Goal: Information Seeking & Learning: Learn about a topic

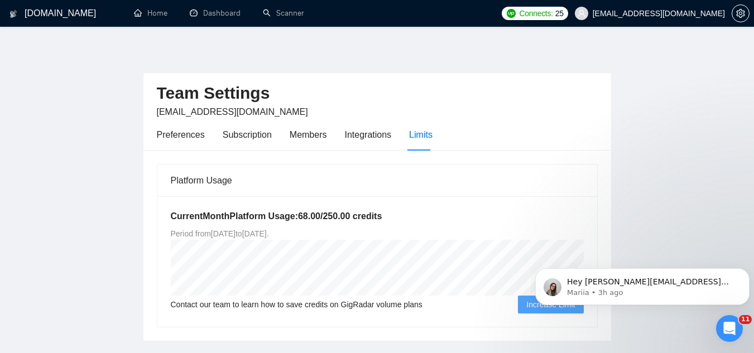
scroll to position [2, 0]
click at [645, 284] on p "Hey [PERSON_NAME][EMAIL_ADDRESS][DOMAIN_NAME], Looks like your Upwork agency Ri…" at bounding box center [651, 282] width 169 height 11
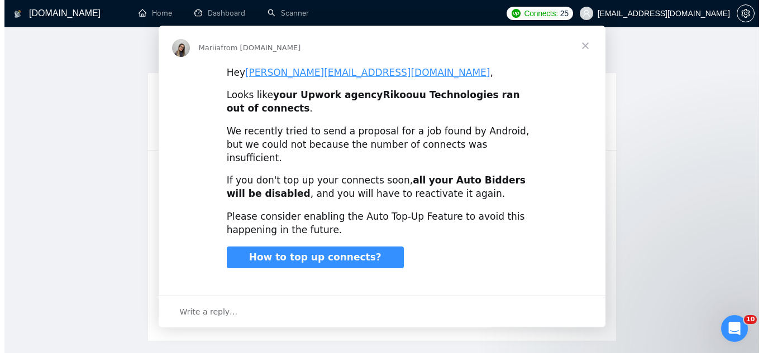
scroll to position [0, 0]
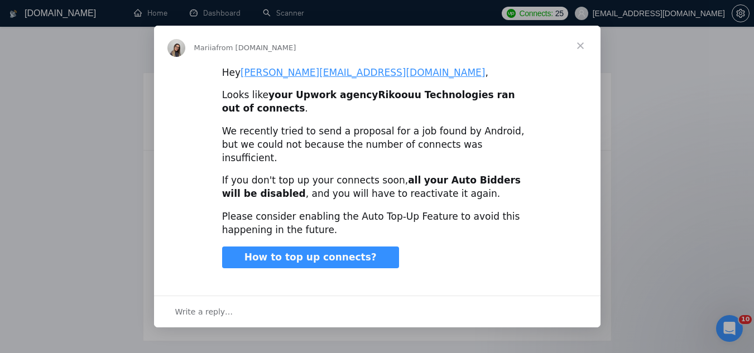
click at [580, 54] on span "Close" at bounding box center [581, 46] width 40 height 40
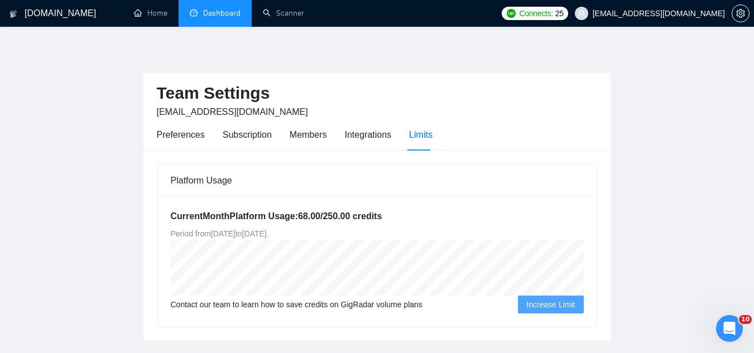
click at [229, 12] on link "Dashboard" at bounding box center [215, 12] width 51 height 9
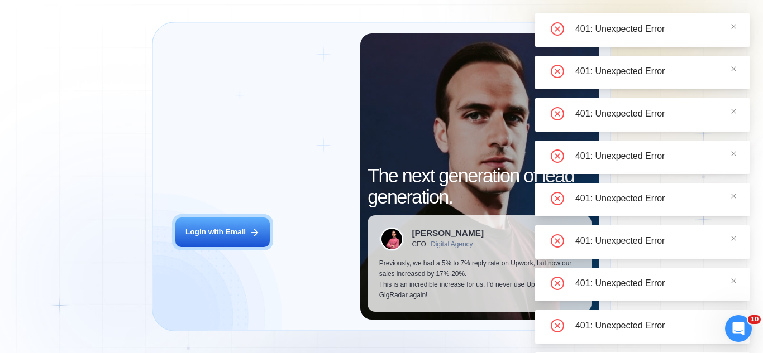
click at [727, 332] on div "Open Intercom Messenger" at bounding box center [738, 328] width 37 height 37
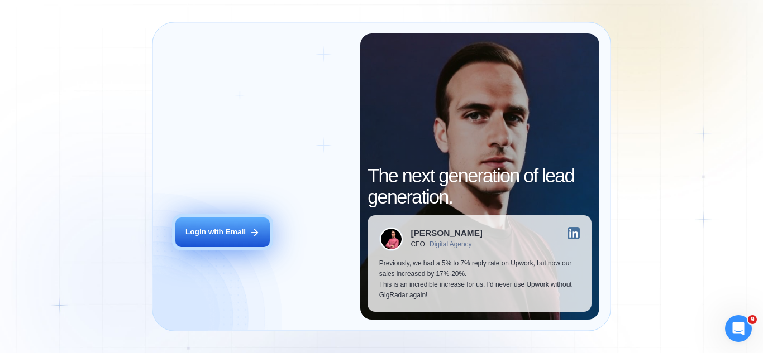
click at [241, 239] on button "Login with Email" at bounding box center [222, 233] width 94 height 30
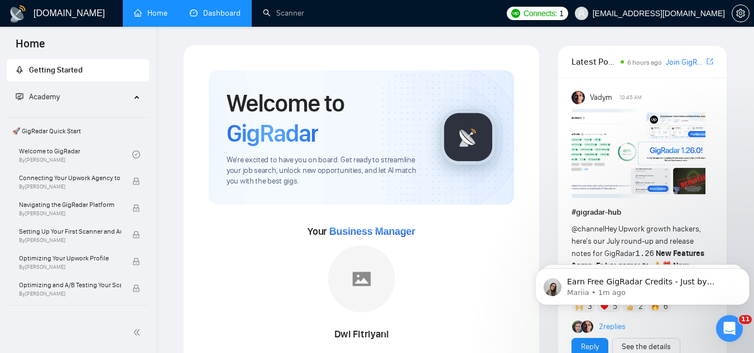
click at [228, 16] on link "Dashboard" at bounding box center [215, 12] width 51 height 9
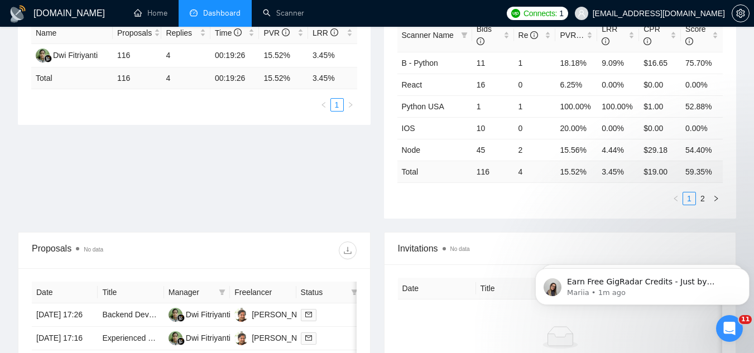
scroll to position [447, 0]
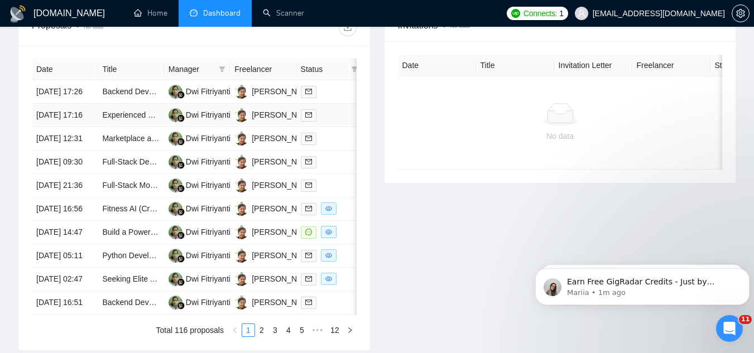
click at [127, 127] on td "Experienced Full-Stack Developer for User-Friendly Educational App (Entrance Ex…" at bounding box center [131, 115] width 66 height 23
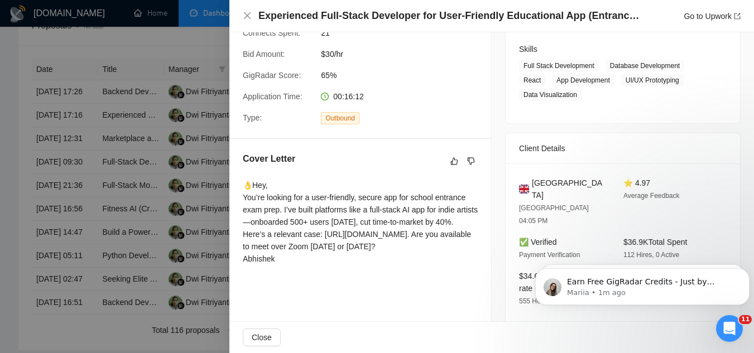
scroll to position [223, 0]
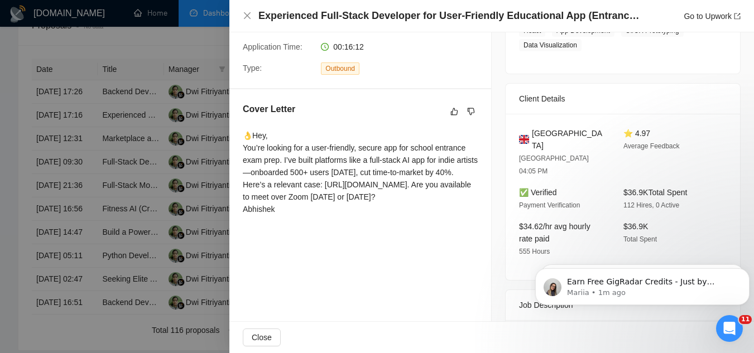
click at [193, 43] on div at bounding box center [377, 176] width 754 height 353
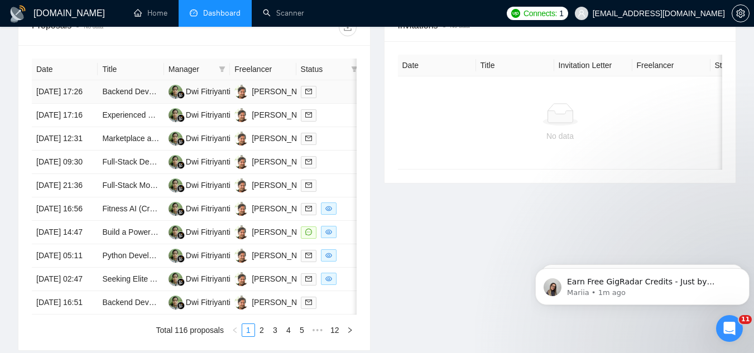
click at [146, 104] on td "Backend Developer: Urgent Support Needed to Debug Node.Js (GST 8PM)" at bounding box center [131, 91] width 66 height 23
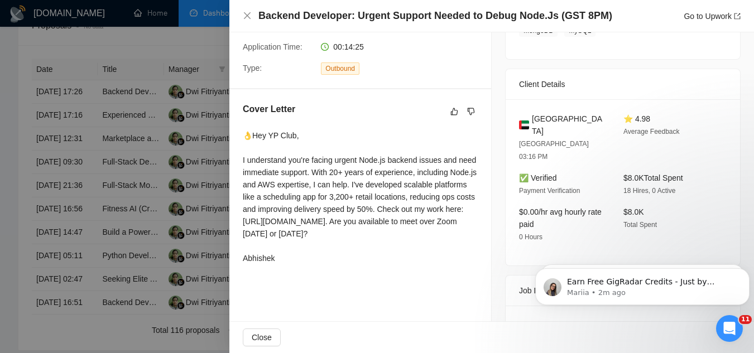
click at [175, 42] on div at bounding box center [377, 176] width 754 height 353
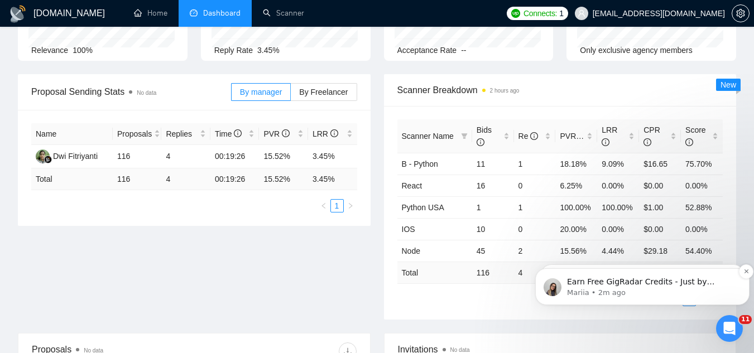
scroll to position [0, 0]
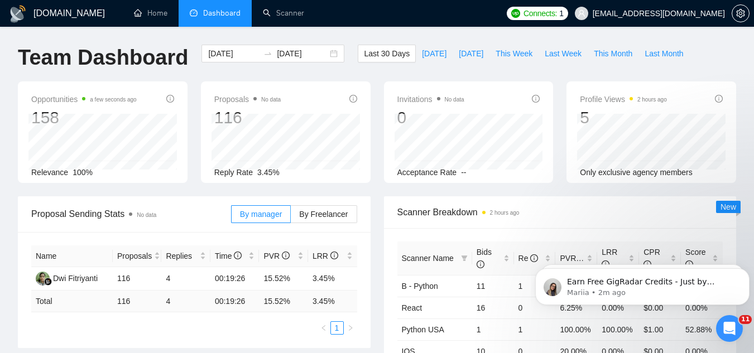
click at [729, 329] on icon "Open Intercom Messenger" at bounding box center [730, 329] width 18 height 18
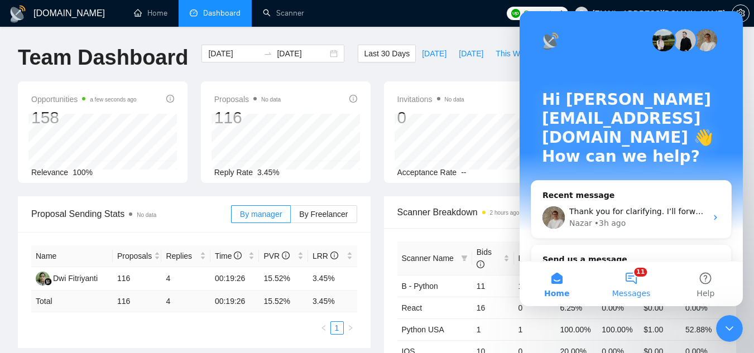
click at [629, 285] on button "11 Messages" at bounding box center [631, 284] width 74 height 45
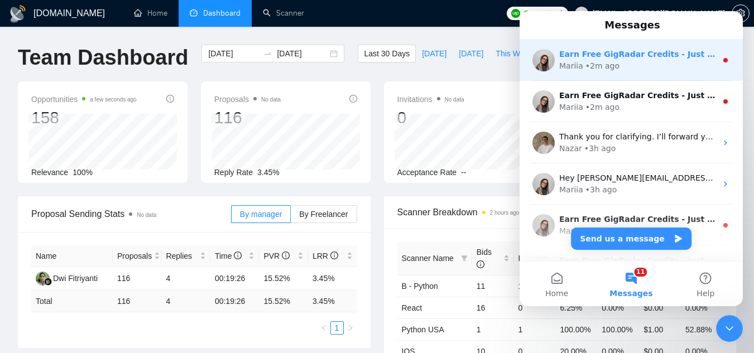
click at [632, 74] on div "Earn Free GigRadar Credits - Just by Sharing Your Story! 💬 Want more credits fo…" at bounding box center [631, 60] width 223 height 41
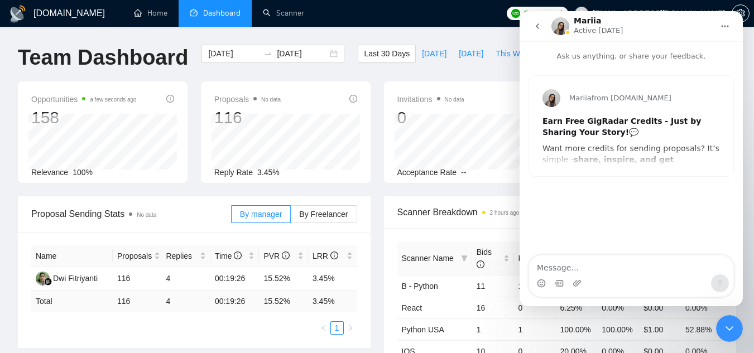
click at [733, 336] on div "Close Intercom Messenger" at bounding box center [729, 328] width 27 height 27
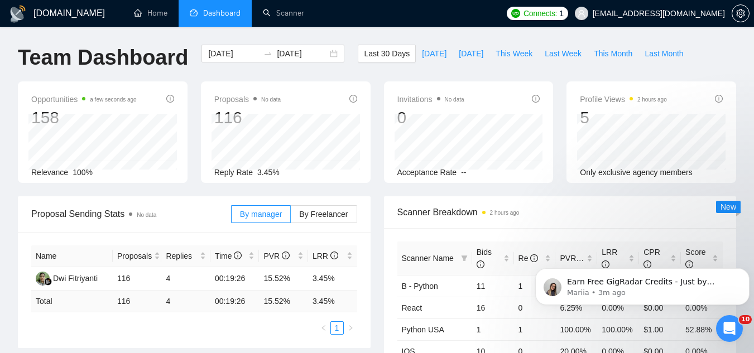
click at [733, 336] on icon "Open Intercom Messenger" at bounding box center [730, 329] width 18 height 18
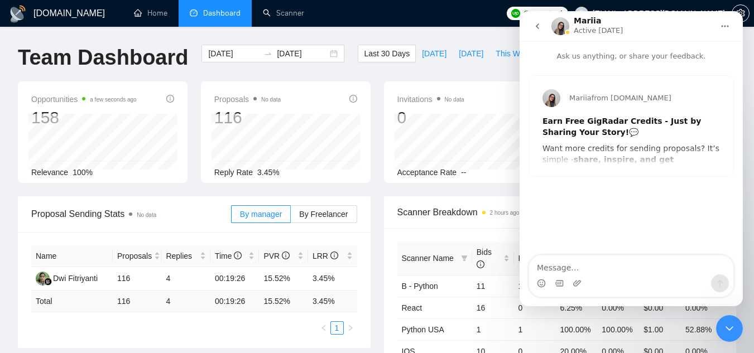
click at [733, 336] on div "Close Intercom Messenger" at bounding box center [729, 328] width 27 height 27
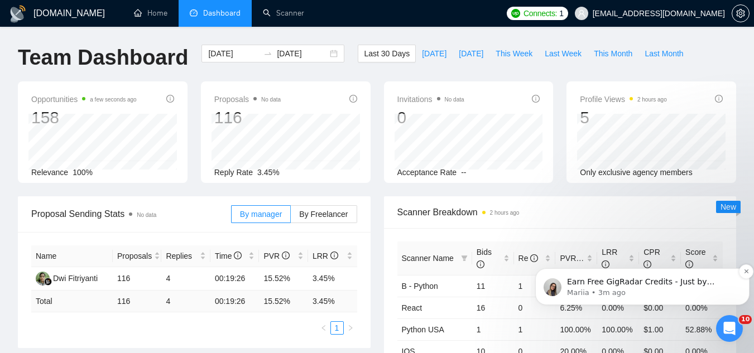
click at [638, 286] on p "Earn Free GigRadar Credits - Just by Sharing Your Story! 💬 Want more credits fo…" at bounding box center [651, 282] width 169 height 11
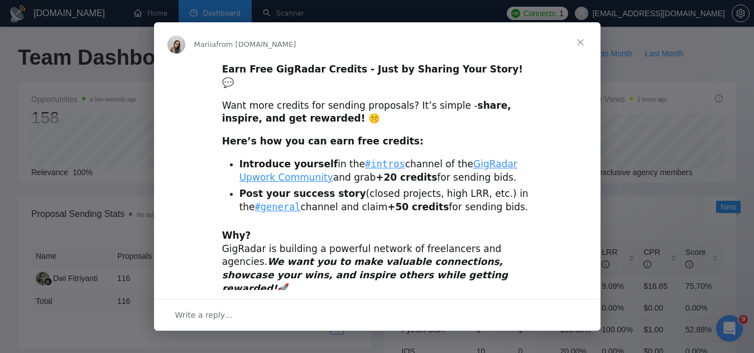
click at [582, 39] on span "Close" at bounding box center [581, 42] width 40 height 40
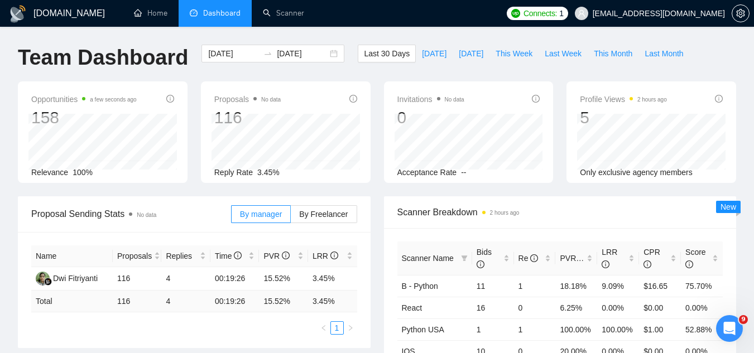
click at [733, 331] on icon "Open Intercom Messenger" at bounding box center [730, 329] width 18 height 18
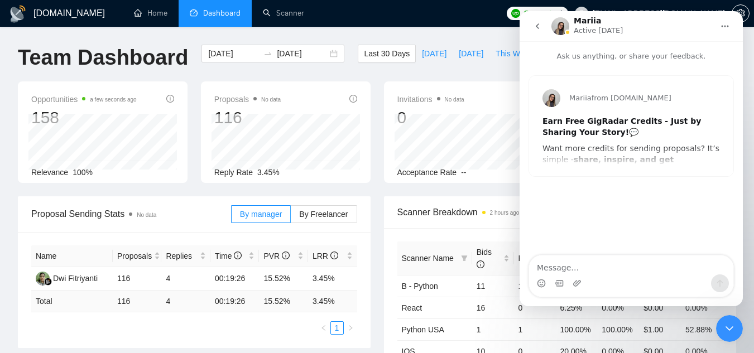
click at [534, 25] on icon "go back" at bounding box center [537, 26] width 9 height 9
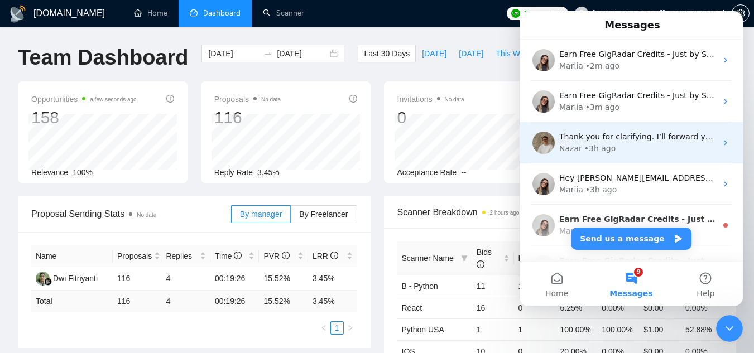
click at [635, 147] on div "Nazar • 3h ago" at bounding box center [637, 149] width 157 height 12
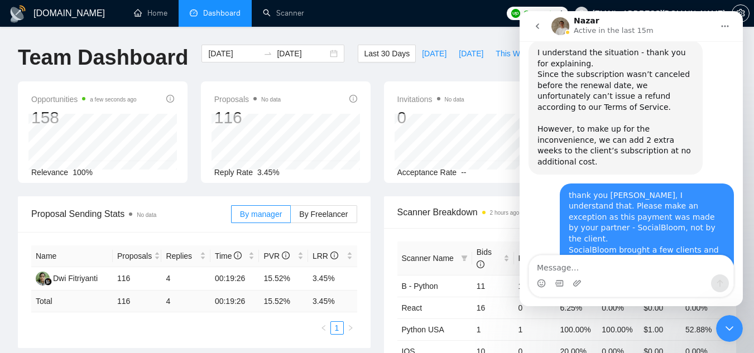
scroll to position [680, 0]
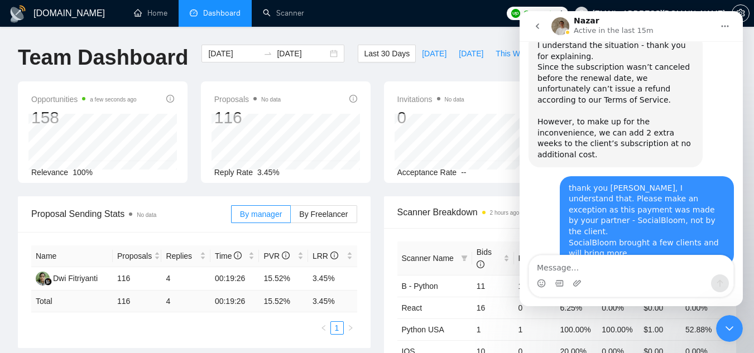
click at [733, 337] on div "Close Intercom Messenger" at bounding box center [729, 328] width 27 height 27
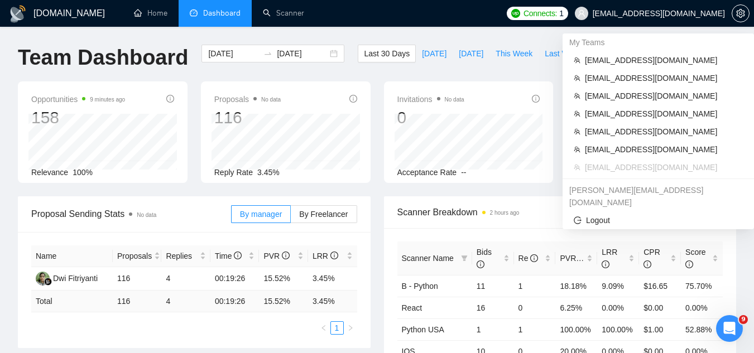
click at [654, 19] on span "[EMAIL_ADDRESS][DOMAIN_NAME]" at bounding box center [650, 14] width 164 height 36
click at [619, 155] on span "[EMAIL_ADDRESS][DOMAIN_NAME]" at bounding box center [664, 150] width 158 height 12
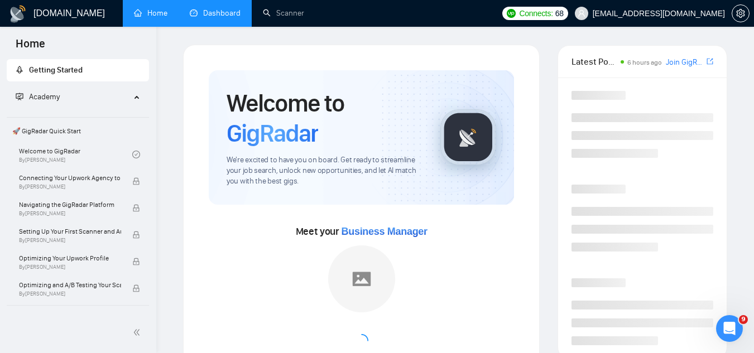
click at [223, 18] on link "Dashboard" at bounding box center [215, 12] width 51 height 9
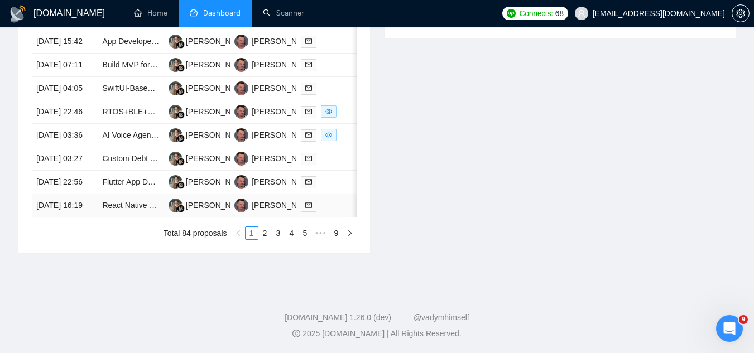
scroll to position [658, 0]
click at [267, 236] on link "2" at bounding box center [265, 233] width 12 height 12
click at [278, 236] on link "3" at bounding box center [278, 233] width 12 height 12
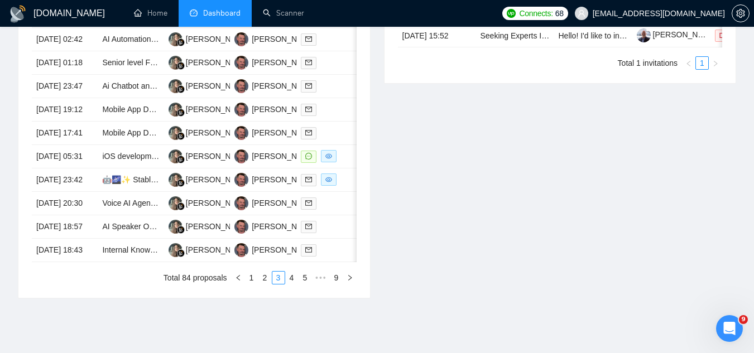
scroll to position [558, 0]
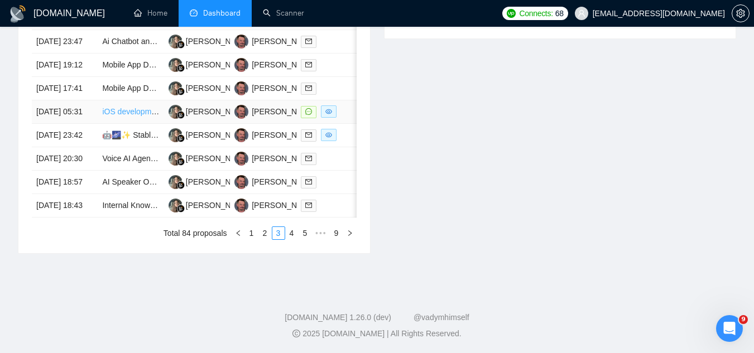
click at [130, 116] on link "iOS development -- 2 iterations per day based on user feedback" at bounding box center [213, 111] width 222 height 9
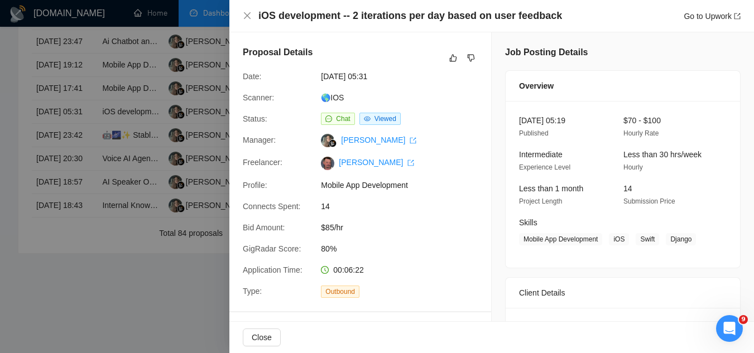
click at [194, 171] on div at bounding box center [377, 176] width 754 height 353
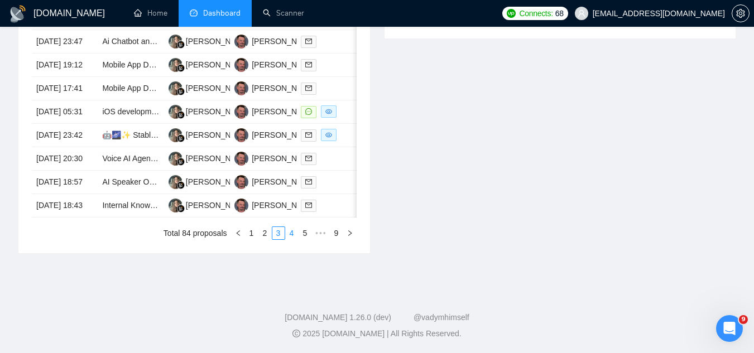
click at [294, 240] on link "4" at bounding box center [292, 233] width 12 height 12
click at [240, 240] on link "1" at bounding box center [238, 233] width 12 height 12
click at [334, 233] on link "9" at bounding box center [337, 233] width 12 height 12
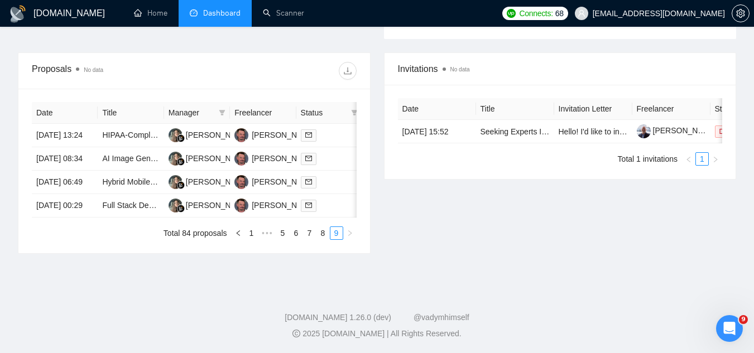
scroll to position [454, 0]
click at [317, 237] on link "8" at bounding box center [323, 233] width 12 height 12
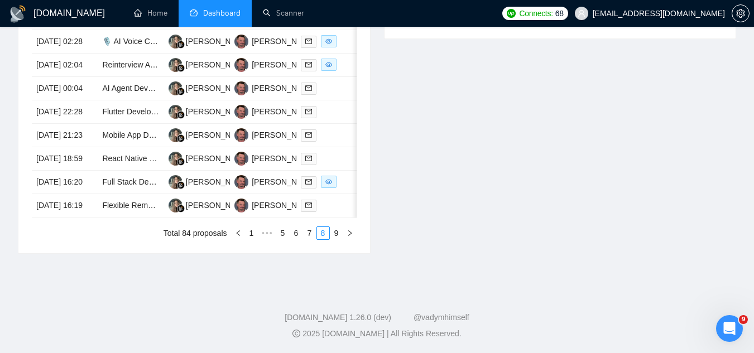
scroll to position [621, 0]
click at [293, 240] on link "6" at bounding box center [296, 233] width 12 height 12
click at [283, 240] on link "5" at bounding box center [283, 233] width 12 height 12
click at [260, 240] on link "4" at bounding box center [265, 233] width 12 height 12
click at [264, 240] on link "3" at bounding box center [265, 233] width 12 height 12
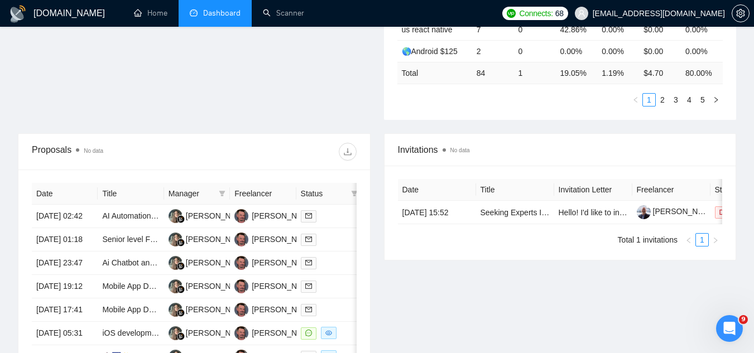
scroll to position [0, 0]
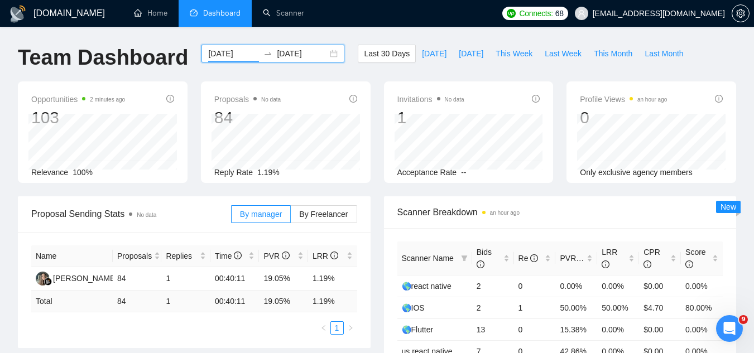
click at [208, 56] on input "[DATE]" at bounding box center [233, 53] width 51 height 12
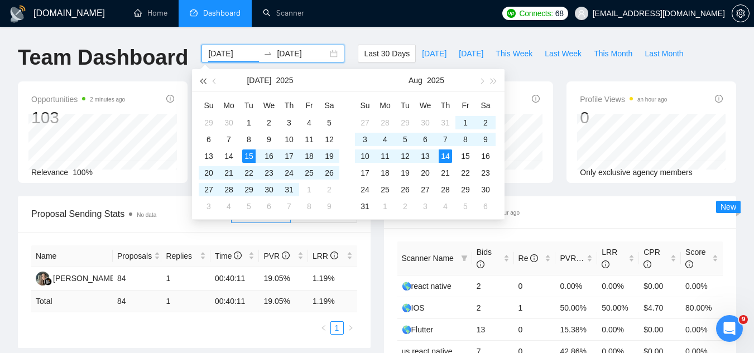
click at [203, 82] on span "button" at bounding box center [203, 81] width 6 height 6
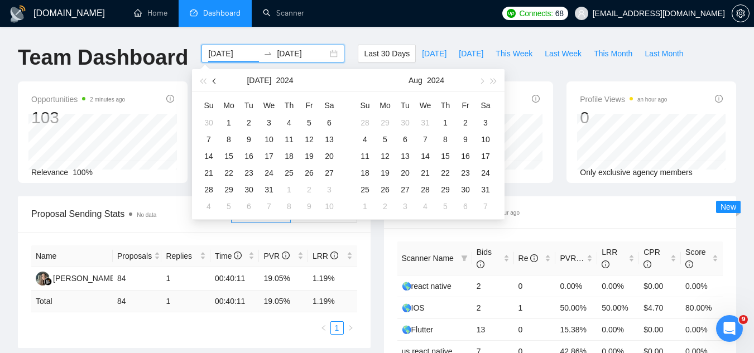
click at [209, 84] on button "button" at bounding box center [215, 80] width 12 height 22
type input "[DATE]"
click at [229, 126] on div "1" at bounding box center [228, 122] width 13 height 13
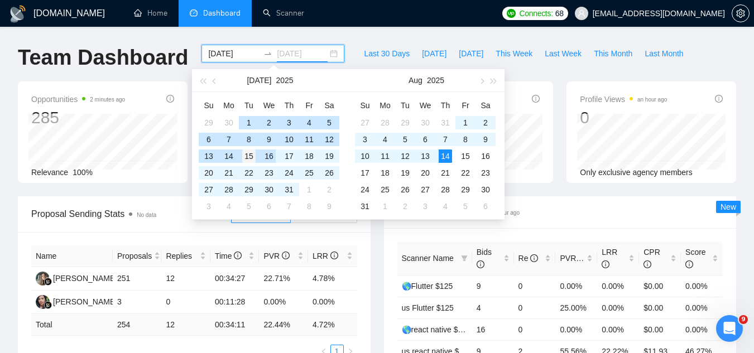
type input "[DATE]"
click at [255, 159] on div "15" at bounding box center [248, 156] width 13 height 13
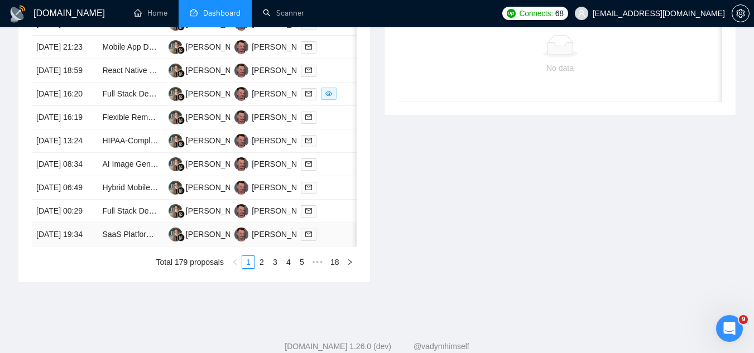
scroll to position [658, 0]
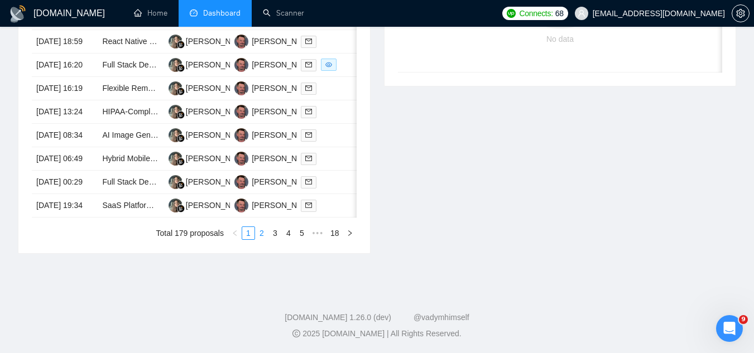
click at [260, 237] on link "2" at bounding box center [262, 233] width 12 height 12
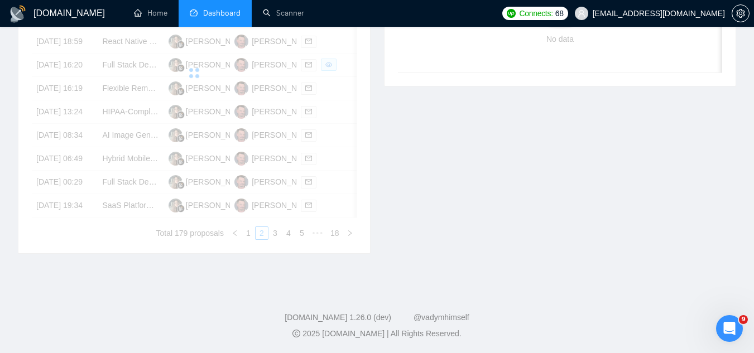
click at [263, 236] on div "Date Title Manager Freelancer Status [DATE] 22:28 Flutter Developer Needed for …" at bounding box center [194, 100] width 325 height 279
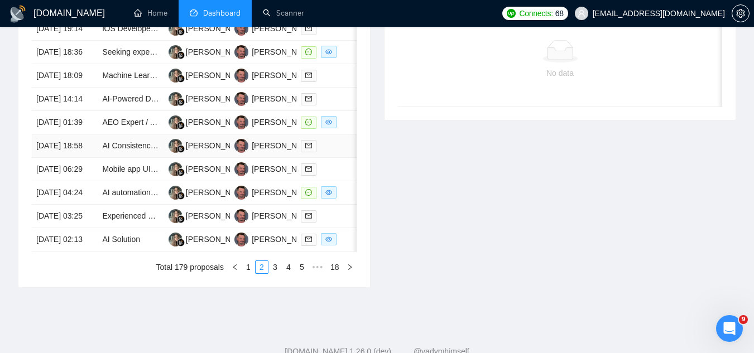
scroll to position [491, 0]
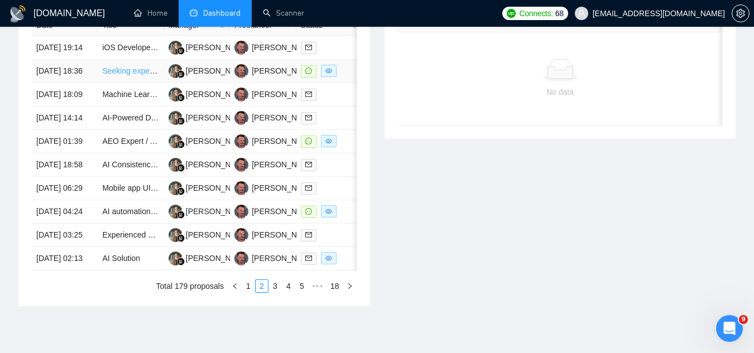
click at [109, 75] on link "Seeking expert-level macOS developer" at bounding box center [170, 70] width 136 height 9
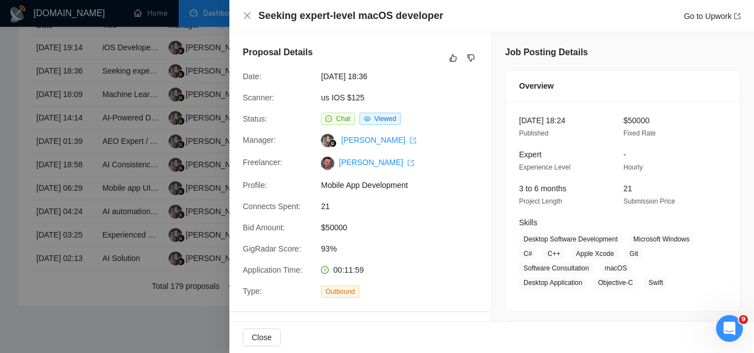
click at [216, 41] on div at bounding box center [377, 176] width 754 height 353
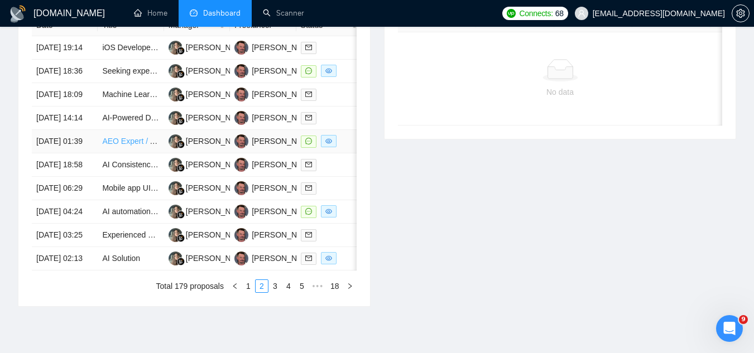
click at [130, 146] on link "AEO Expert / AI Search Expert" at bounding box center [155, 141] width 107 height 9
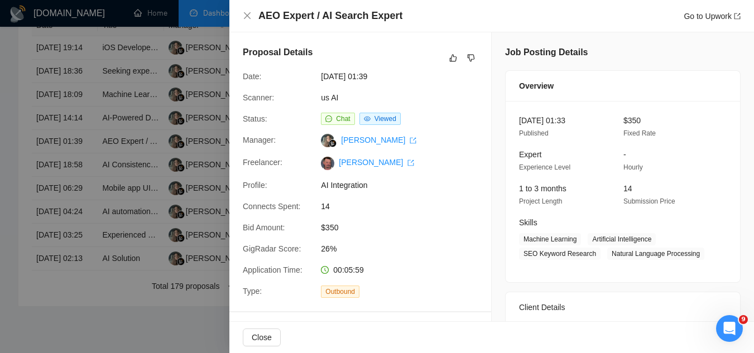
click at [195, 37] on div at bounding box center [377, 176] width 754 height 353
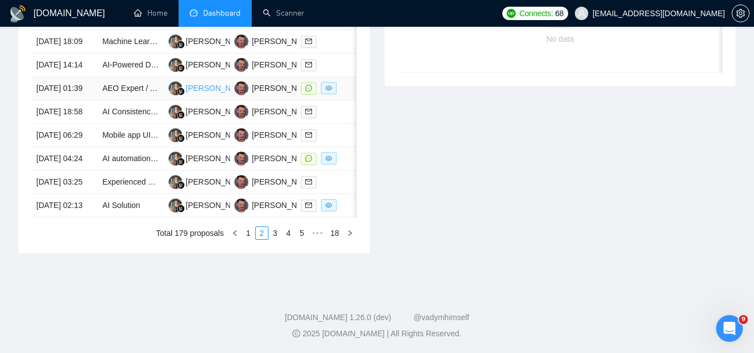
scroll to position [602, 0]
click at [130, 163] on link "AI automation expert needed" at bounding box center [152, 158] width 101 height 9
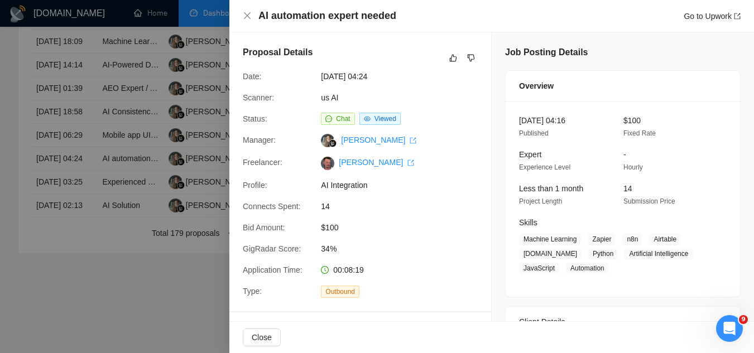
click at [198, 316] on div at bounding box center [377, 176] width 754 height 353
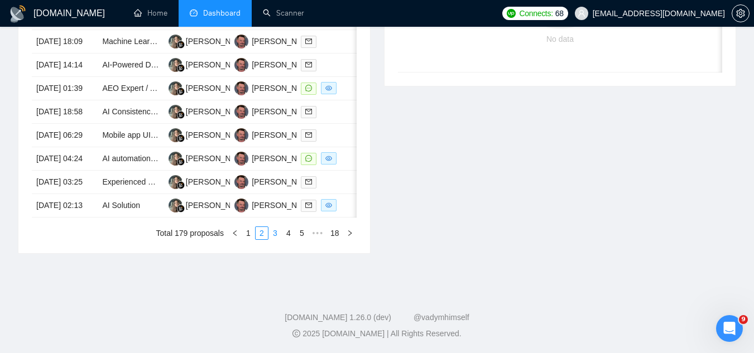
click at [275, 240] on link "3" at bounding box center [275, 233] width 12 height 12
click at [287, 240] on link "4" at bounding box center [289, 233] width 12 height 12
click at [290, 240] on link "5" at bounding box center [289, 233] width 12 height 12
click at [289, 240] on link "6" at bounding box center [289, 233] width 12 height 12
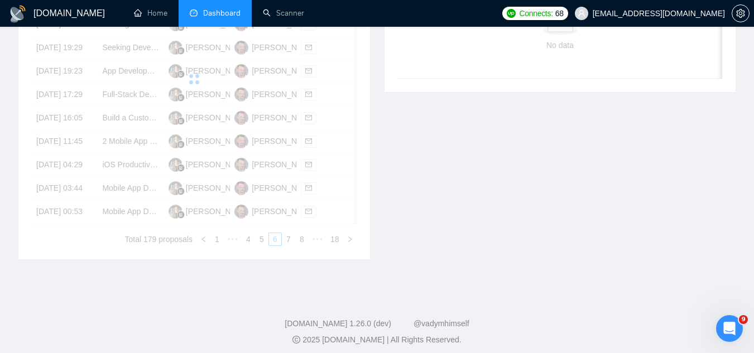
scroll to position [435, 0]
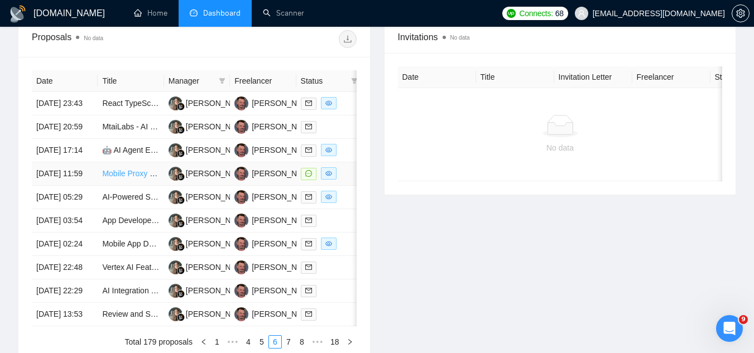
click at [128, 178] on link "Mobile Proxy Hosting App Development" at bounding box center [171, 173] width 138 height 9
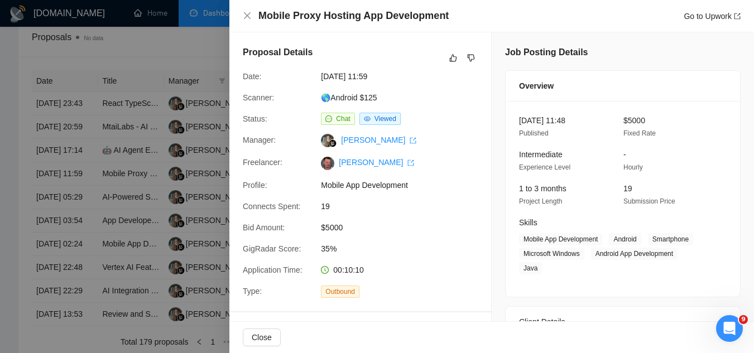
click at [200, 49] on div at bounding box center [377, 176] width 754 height 353
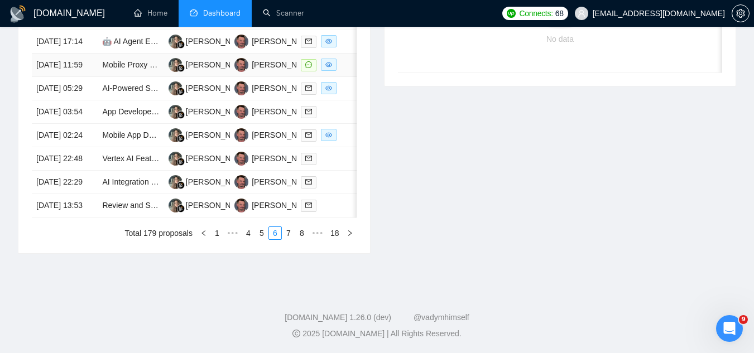
scroll to position [602, 0]
click at [289, 240] on link "7" at bounding box center [289, 233] width 12 height 12
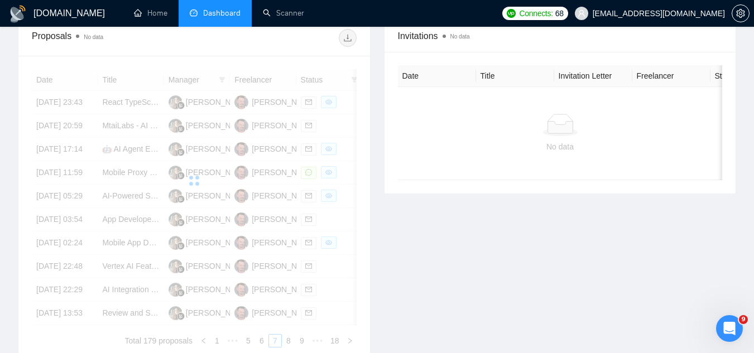
scroll to position [435, 0]
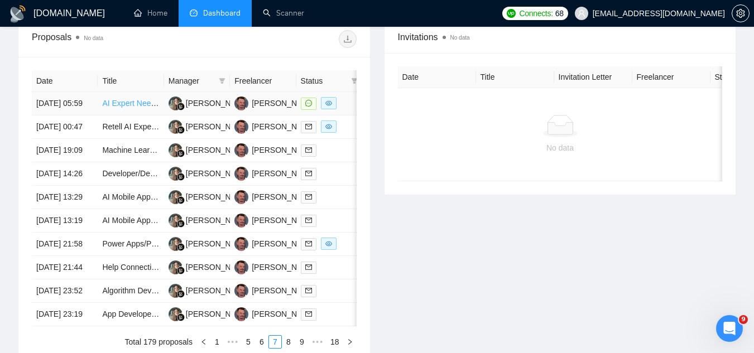
click at [127, 108] on link "AI Expert Needed for Curriculum Generation Integration" at bounding box center [198, 103] width 193 height 9
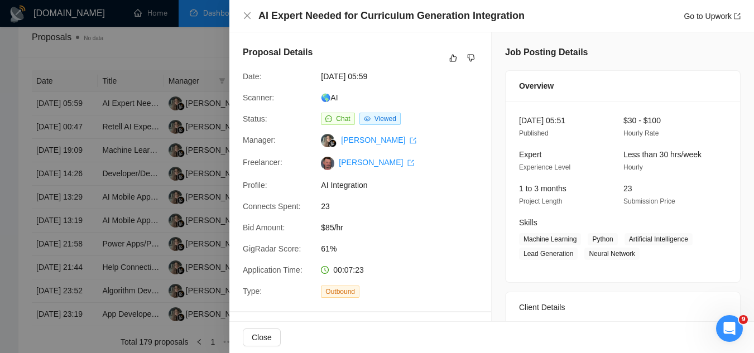
click at [180, 54] on div at bounding box center [377, 176] width 754 height 353
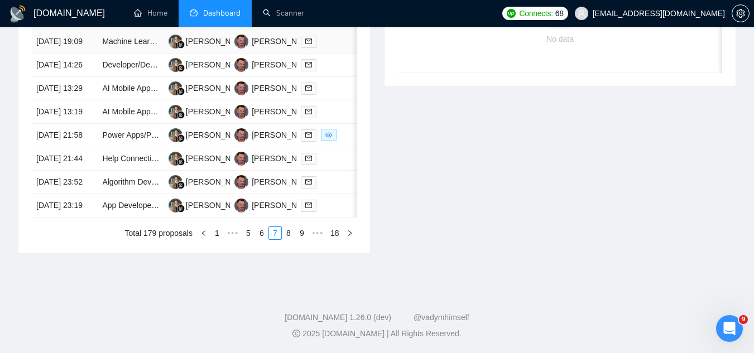
scroll to position [658, 0]
click at [289, 235] on link "8" at bounding box center [289, 233] width 12 height 12
click at [287, 240] on link "9" at bounding box center [285, 233] width 12 height 12
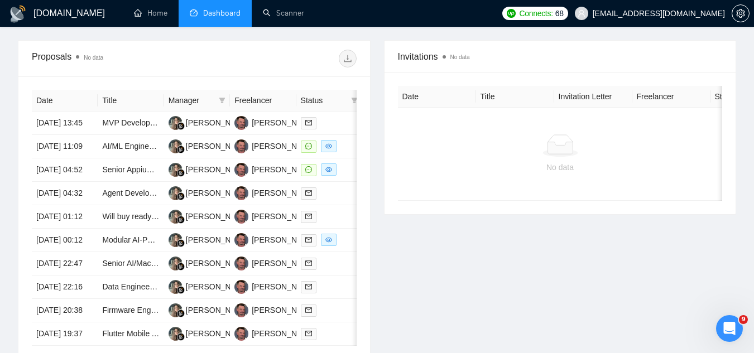
scroll to position [435, 0]
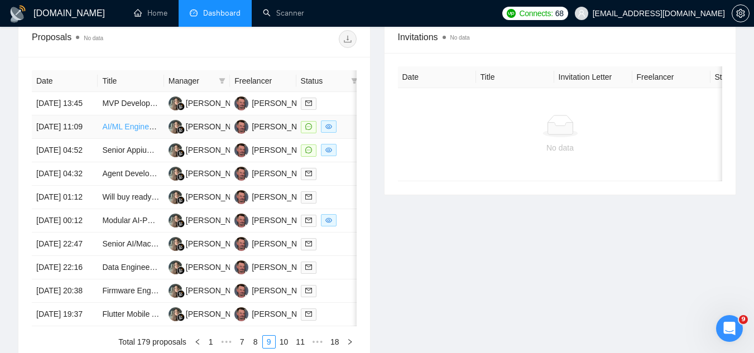
click at [126, 131] on link "AI/ML Engineer experienced in AI Agent, LLM, RAG, N8n" at bounding box center [201, 126] width 198 height 9
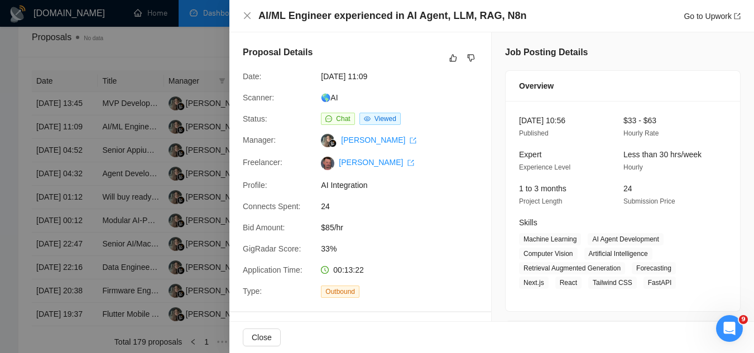
click at [200, 49] on div at bounding box center [377, 176] width 754 height 353
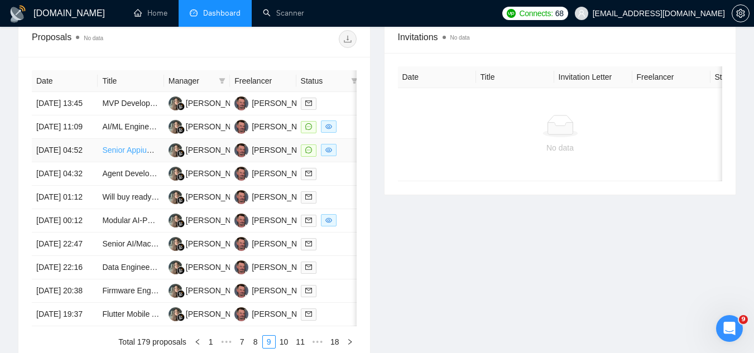
click at [129, 155] on link "Senior Appium Automation Engineer for Mobile Device Control" at bounding box center [210, 150] width 216 height 9
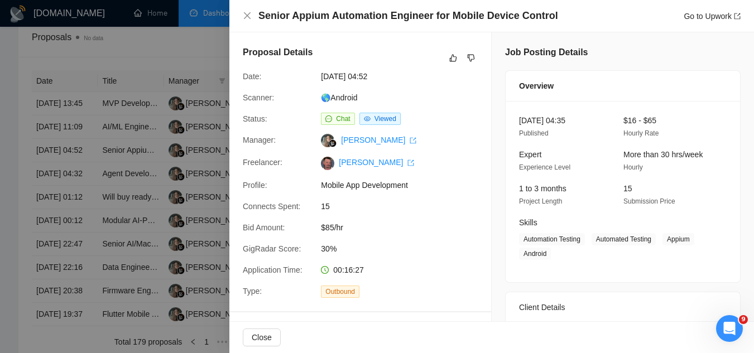
click at [165, 37] on div at bounding box center [377, 176] width 754 height 353
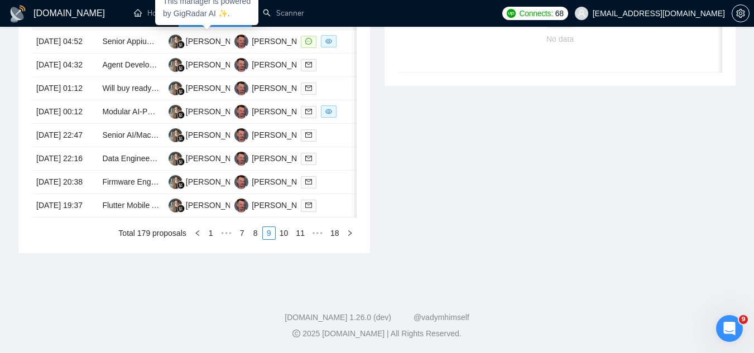
scroll to position [602, 0]
click at [284, 240] on link "10" at bounding box center [284, 233] width 16 height 12
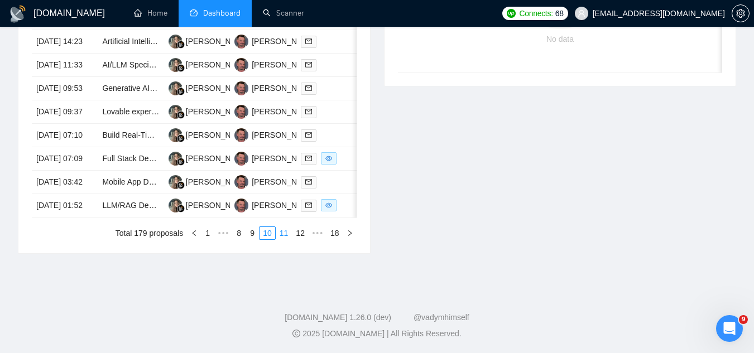
click at [283, 240] on link "11" at bounding box center [284, 233] width 16 height 12
click at [132, 210] on link "Contract Chief Technology Officer (CTO) for Positiv" at bounding box center [190, 205] width 177 height 9
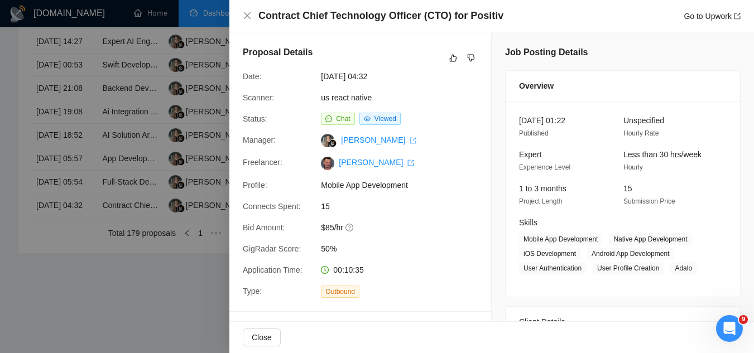
click at [204, 328] on div at bounding box center [377, 176] width 754 height 353
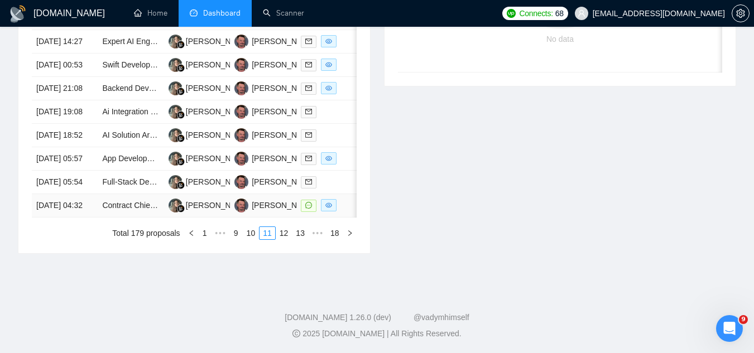
click at [102, 218] on td "Contract Chief Technology Officer (CTO) for Positiv" at bounding box center [131, 205] width 66 height 23
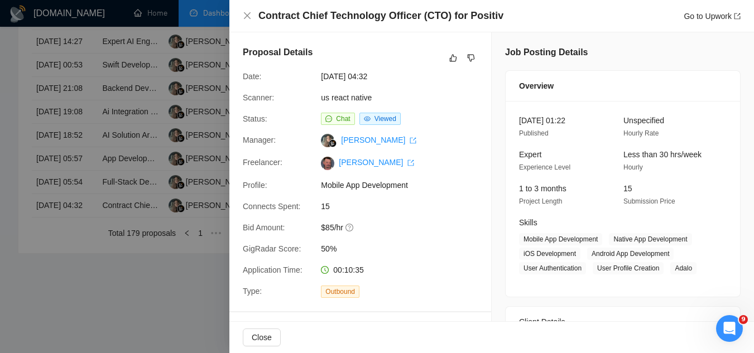
click at [107, 313] on div at bounding box center [377, 176] width 754 height 353
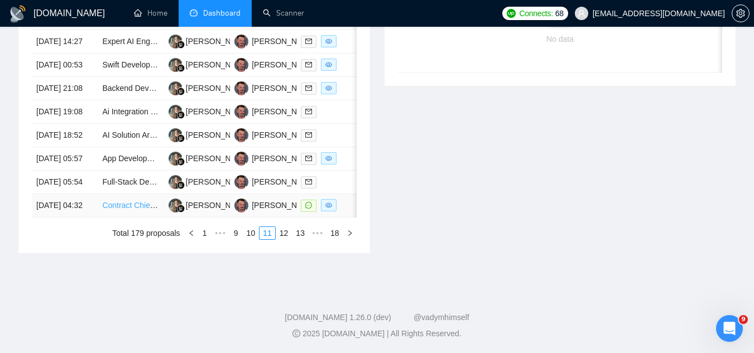
click at [116, 210] on link "Contract Chief Technology Officer (CTO) for Positiv" at bounding box center [190, 205] width 177 height 9
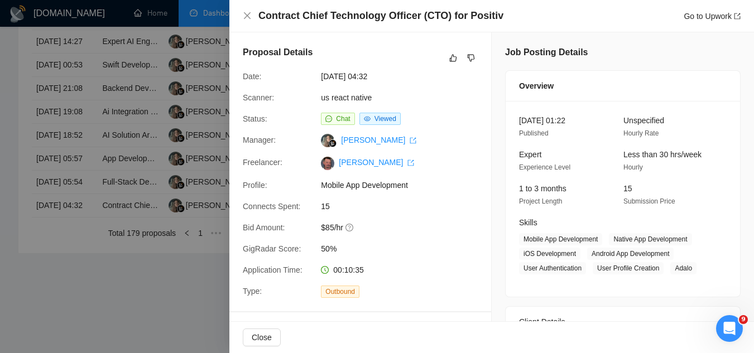
click at [156, 323] on div at bounding box center [377, 176] width 754 height 353
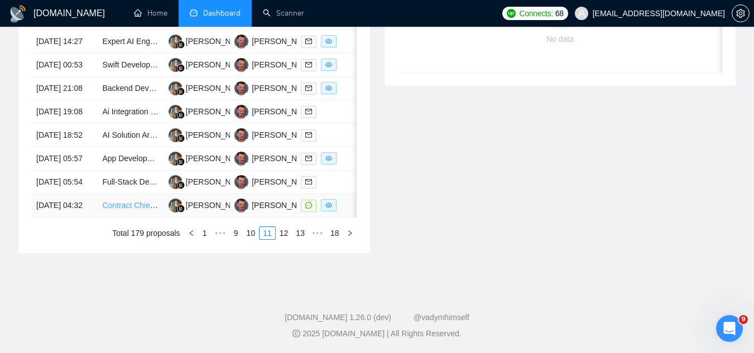
click at [137, 210] on link "Contract Chief Technology Officer (CTO) for Positiv" at bounding box center [190, 205] width 177 height 9
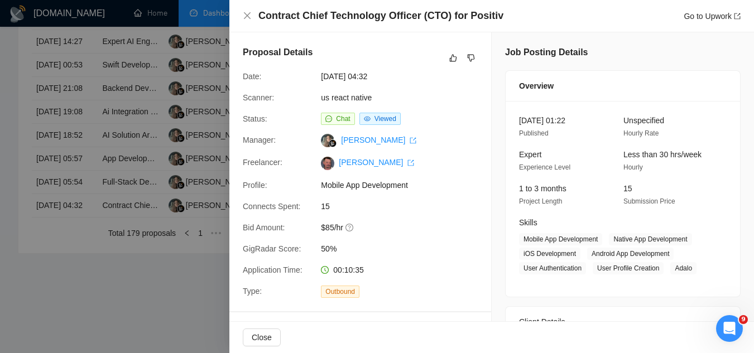
click at [174, 345] on div at bounding box center [377, 176] width 754 height 353
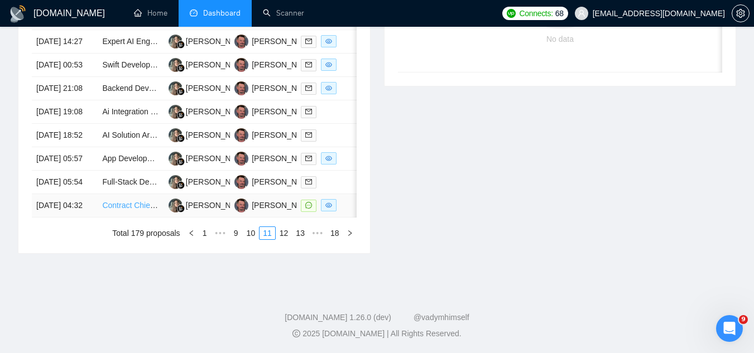
click at [134, 210] on link "Contract Chief Technology Officer (CTO) for Positiv" at bounding box center [190, 205] width 177 height 9
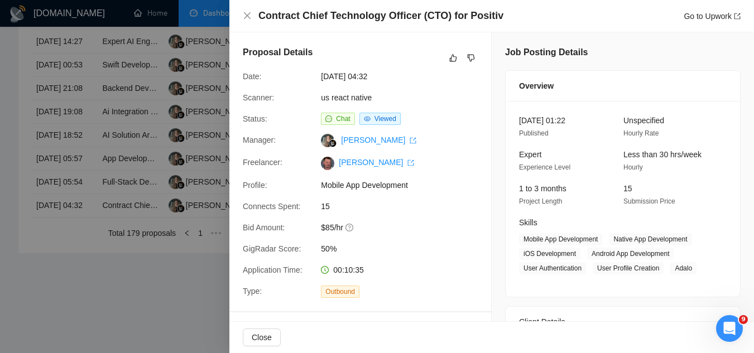
click at [197, 316] on div at bounding box center [377, 176] width 754 height 353
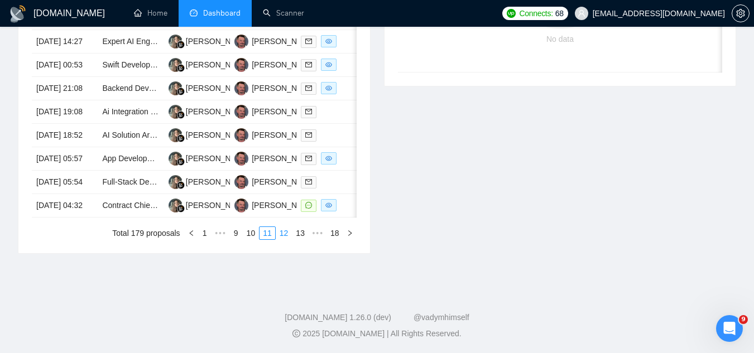
click at [281, 240] on link "12" at bounding box center [284, 233] width 16 height 12
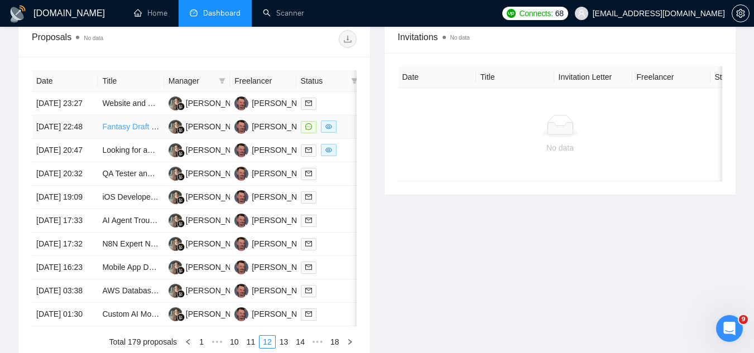
click at [110, 131] on link "Fantasy Draft Order App – MVP Developer Needed (iOS Priority, Android Bonus)" at bounding box center [241, 126] width 279 height 9
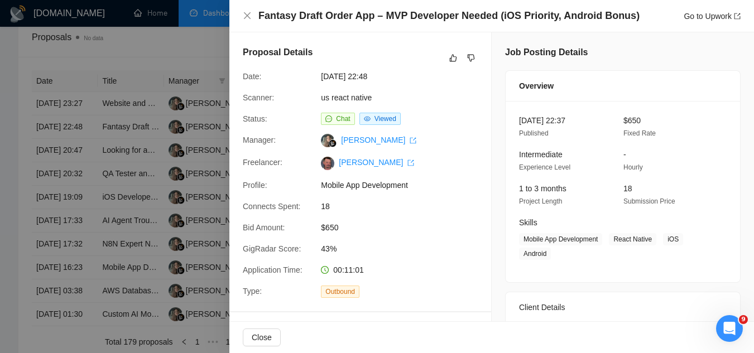
click at [160, 46] on div at bounding box center [377, 176] width 754 height 353
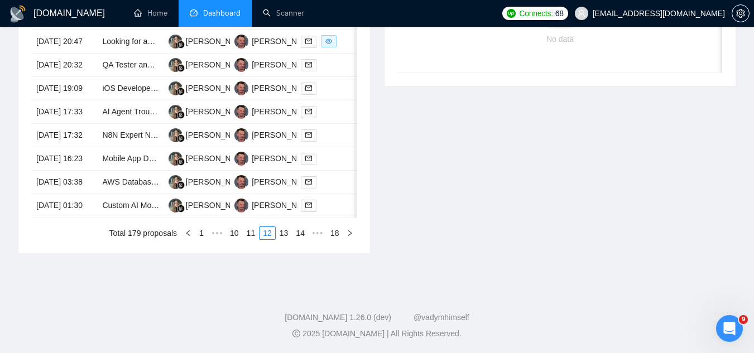
scroll to position [602, 0]
click at [285, 240] on link "13" at bounding box center [284, 233] width 16 height 12
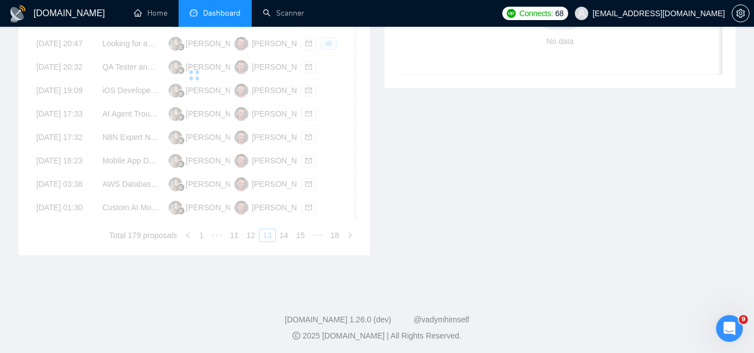
scroll to position [435, 0]
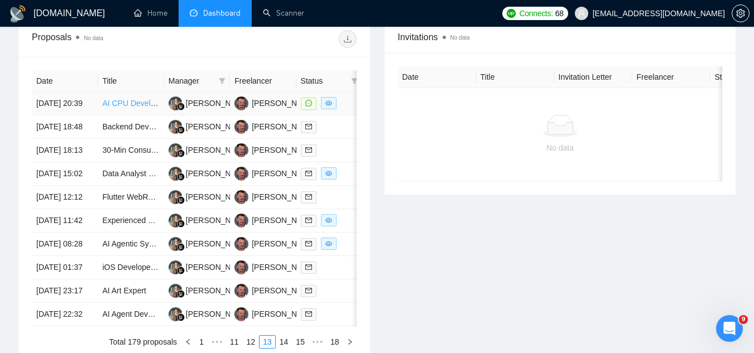
click at [116, 108] on link "AI CPU Development Specialist" at bounding box center [157, 103] width 110 height 9
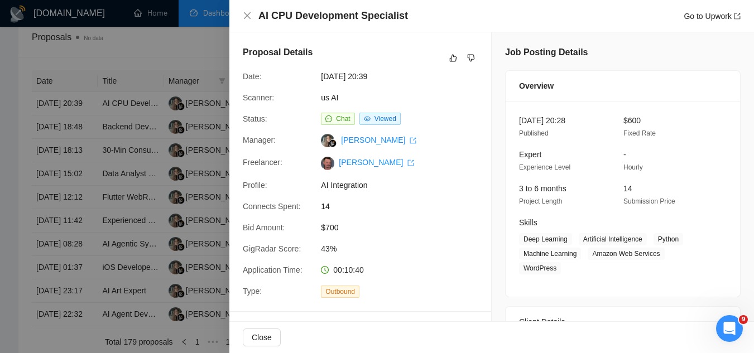
click at [177, 54] on div at bounding box center [377, 176] width 754 height 353
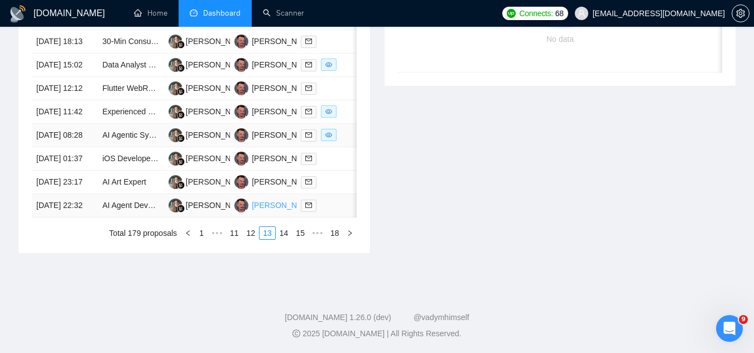
scroll to position [602, 0]
click at [288, 240] on link "14" at bounding box center [284, 233] width 16 height 12
click at [285, 236] on link "15" at bounding box center [284, 233] width 16 height 12
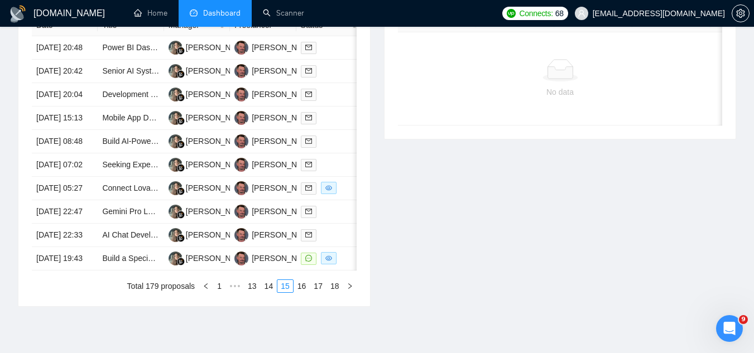
scroll to position [547, 0]
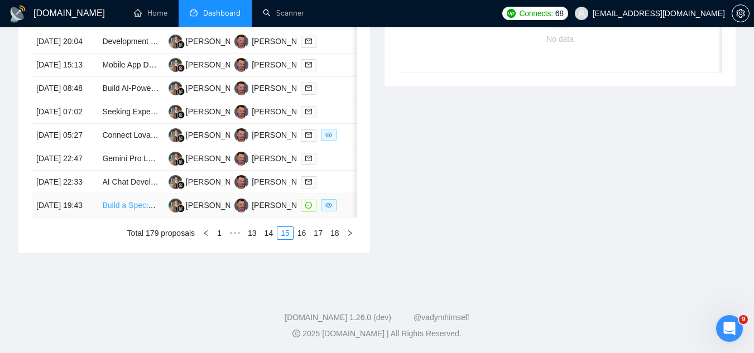
click at [123, 210] on link "Build a Specialized Social Media Site and Mobile Applications" at bounding box center [208, 205] width 213 height 9
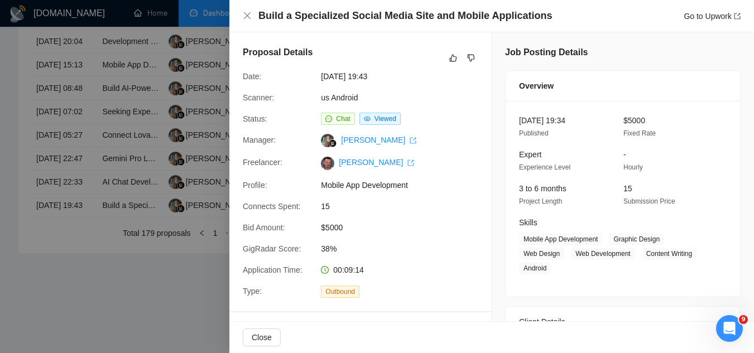
click at [165, 80] on div at bounding box center [377, 176] width 754 height 353
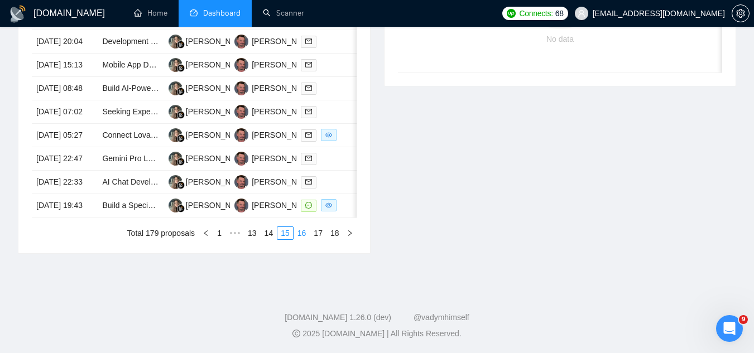
click at [305, 240] on link "16" at bounding box center [302, 233] width 16 height 12
click at [317, 240] on link "17" at bounding box center [318, 233] width 16 height 12
click at [333, 240] on link "18" at bounding box center [335, 233] width 16 height 12
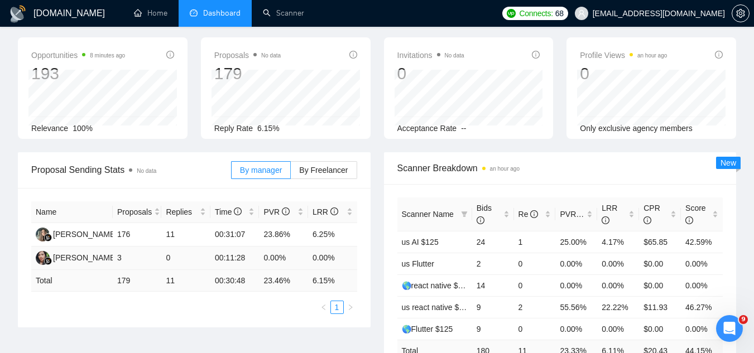
scroll to position [0, 0]
